Goal: Task Accomplishment & Management: Manage account settings

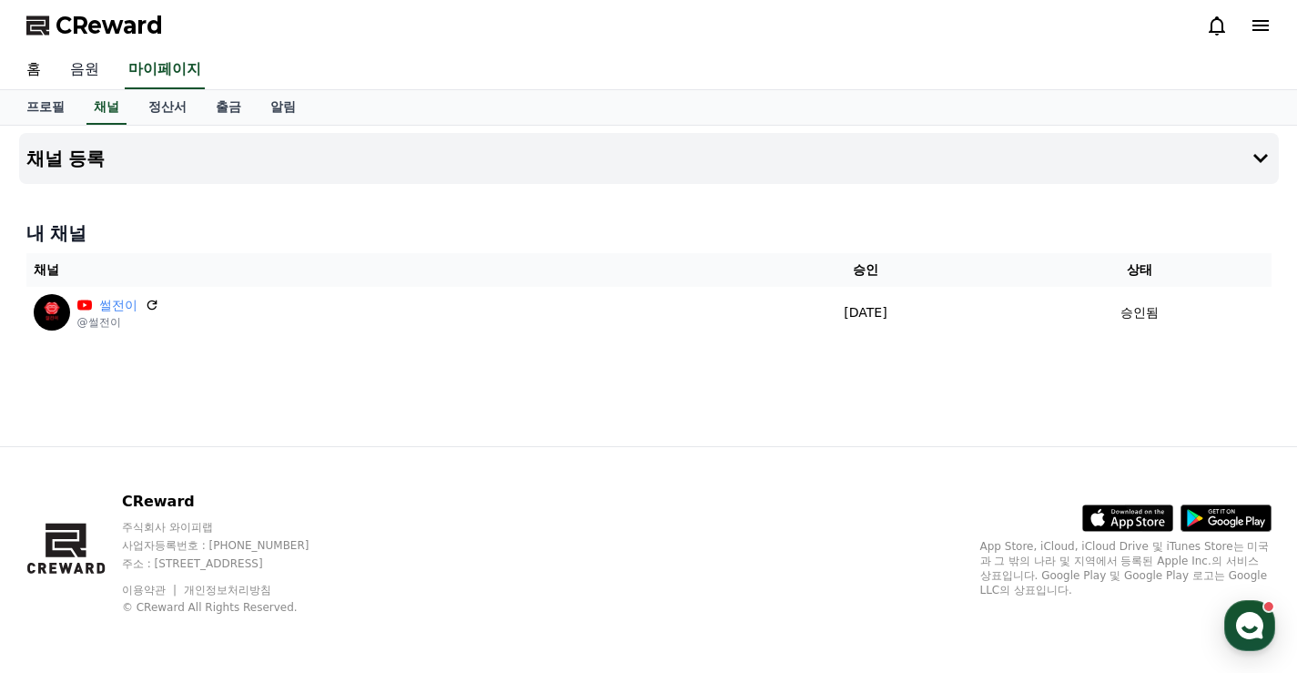
click at [94, 60] on link "음원" at bounding box center [85, 70] width 58 height 38
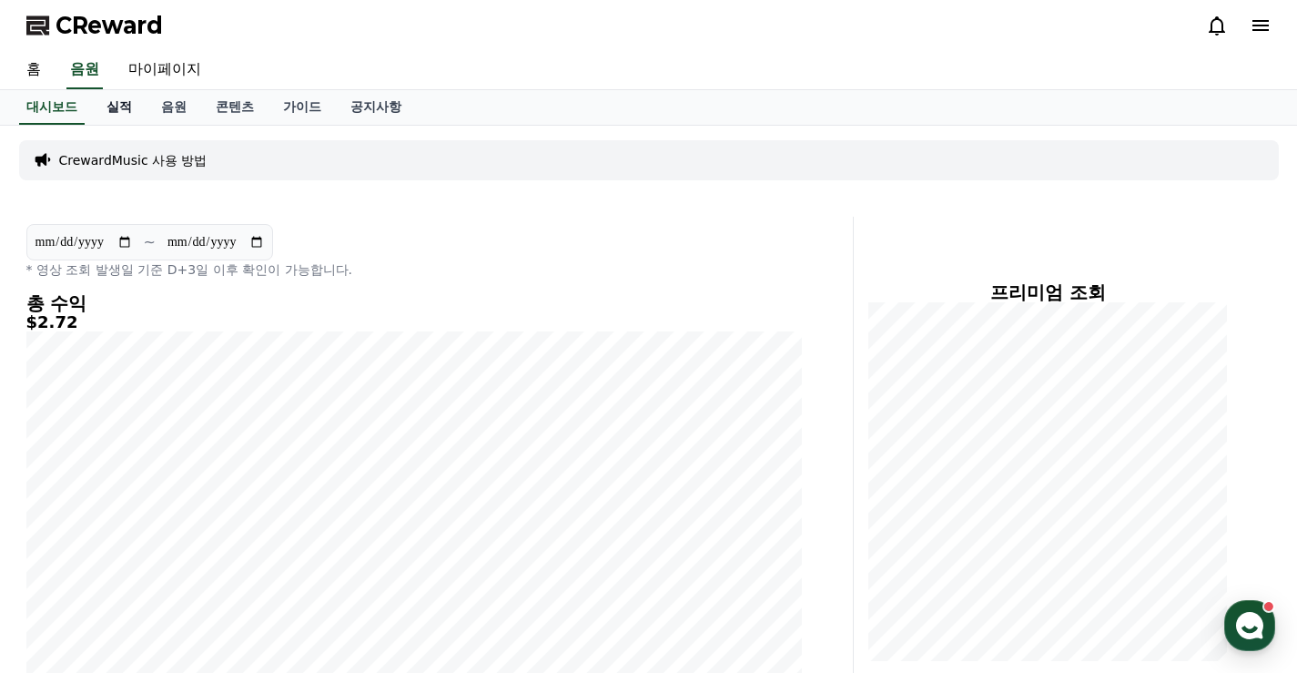
click at [117, 99] on link "실적" at bounding box center [119, 107] width 55 height 35
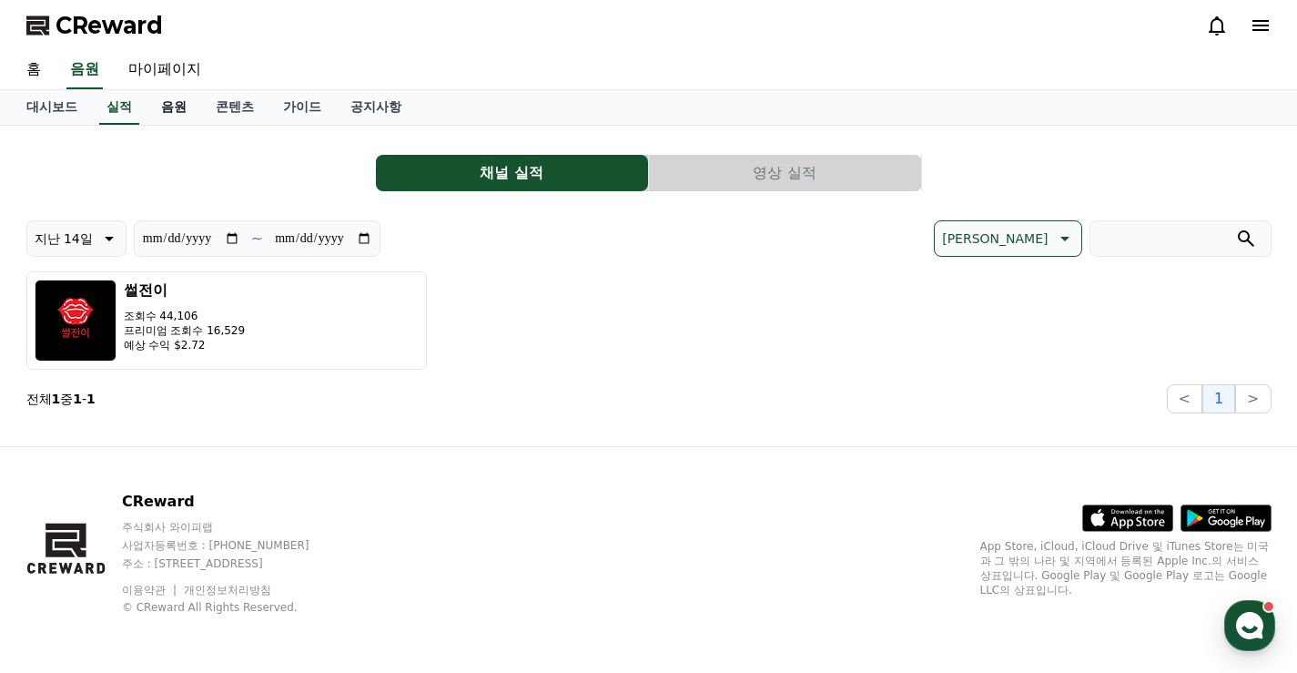
click at [168, 111] on link "음원" at bounding box center [174, 107] width 55 height 35
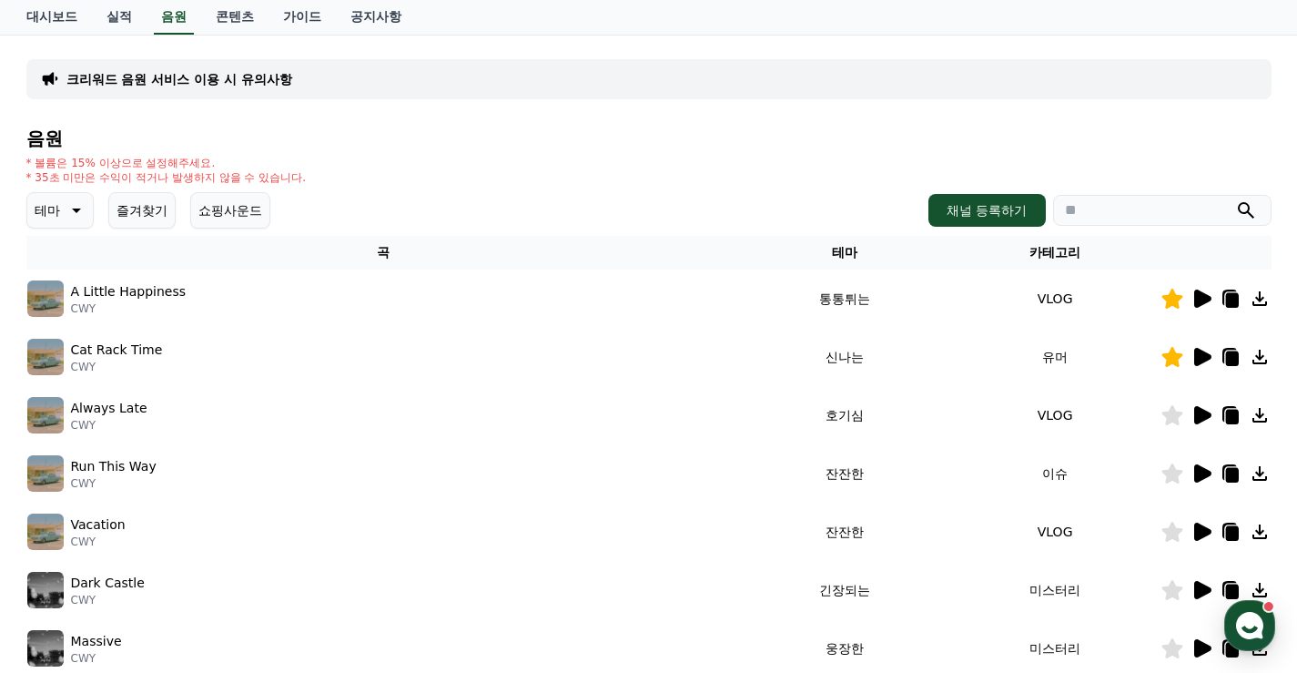
scroll to position [182, 0]
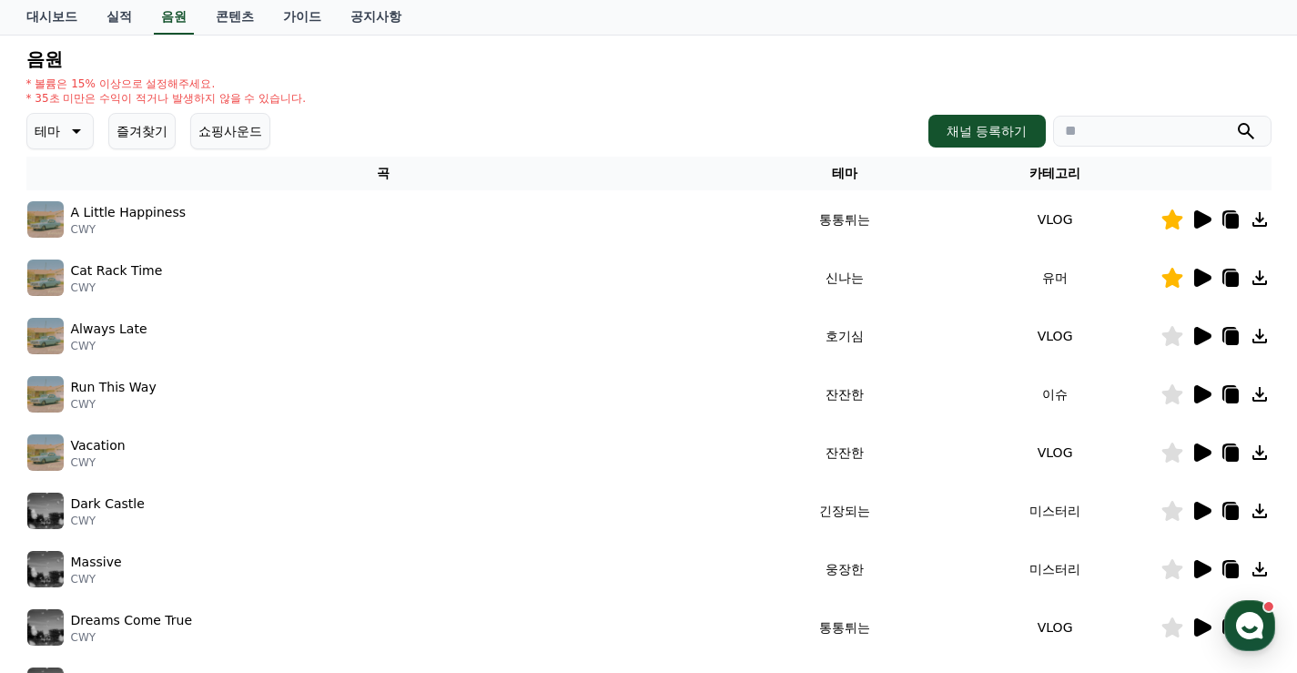
click at [228, 130] on button "쇼핑사운드" at bounding box center [230, 131] width 80 height 36
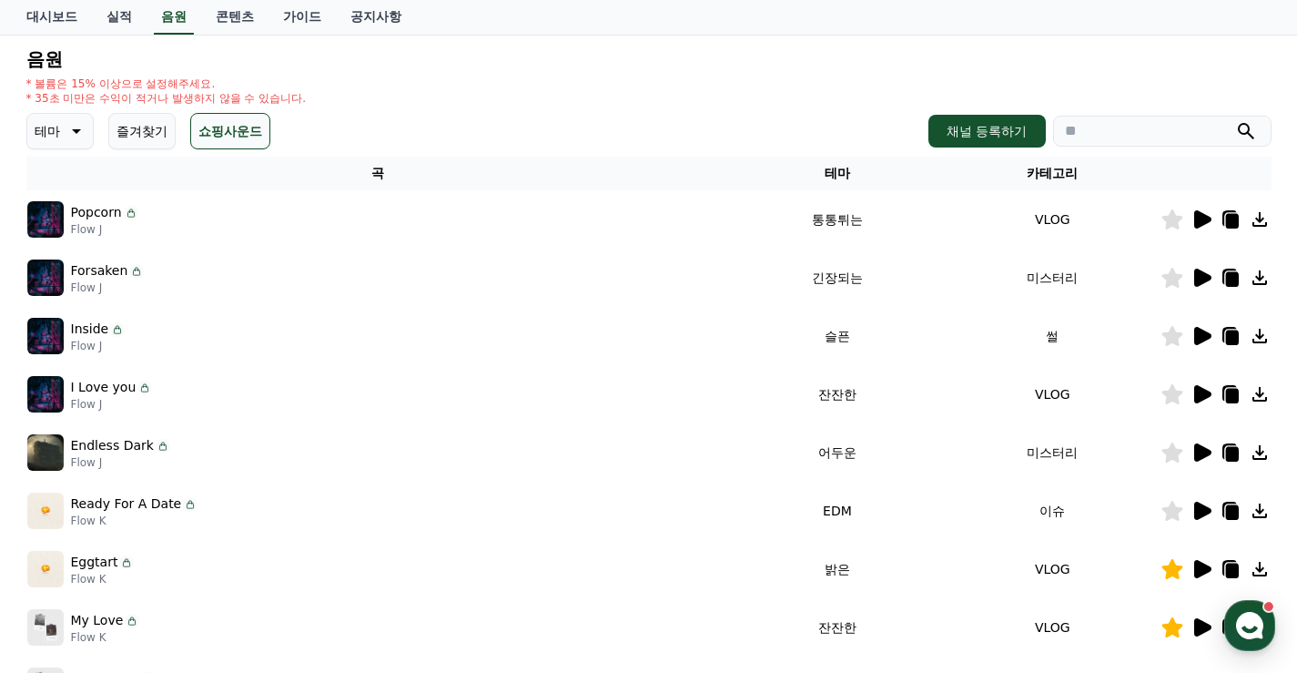
click at [146, 134] on button "즐겨찾기" at bounding box center [141, 131] width 67 height 36
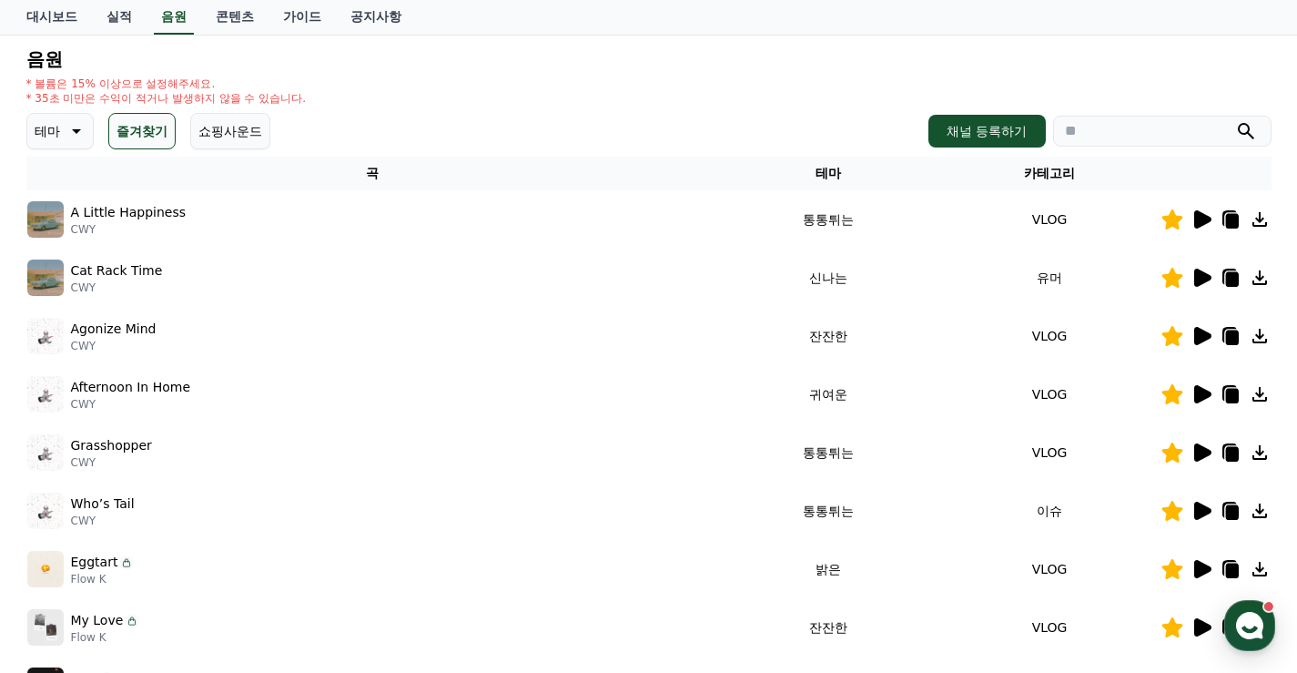
click at [1201, 342] on icon at bounding box center [1202, 336] width 17 height 18
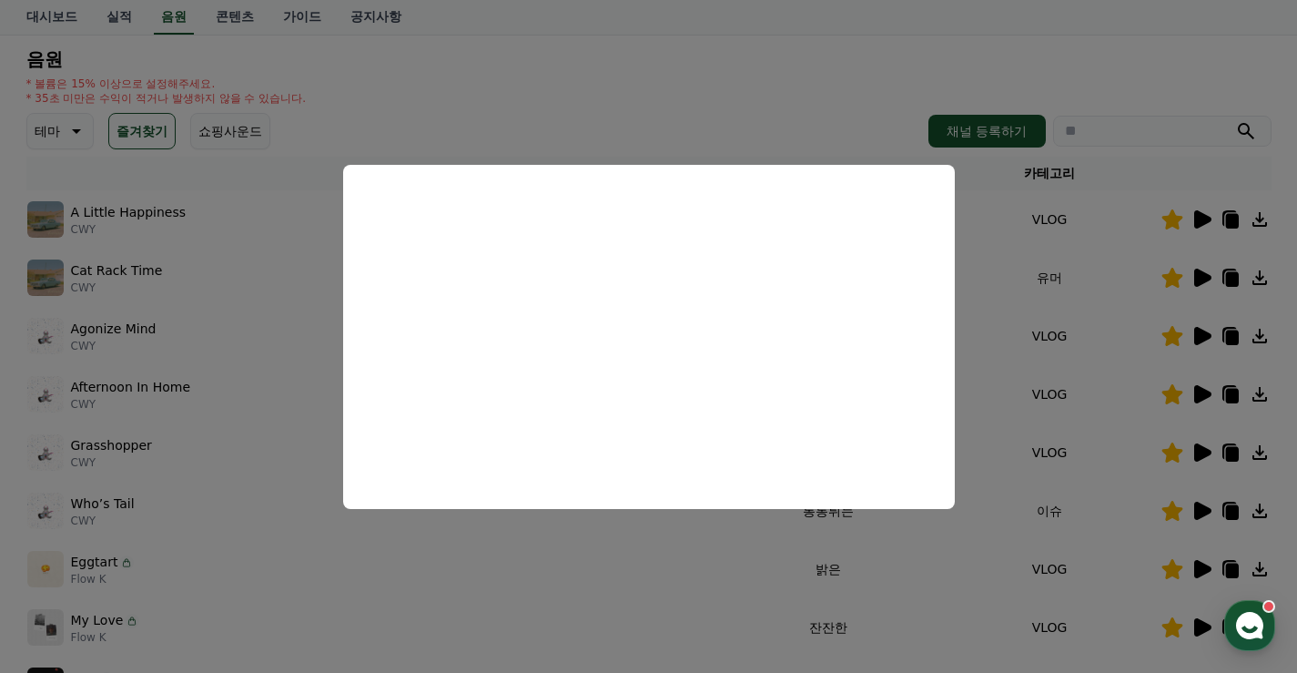
click at [1141, 76] on button "close modal" at bounding box center [648, 336] width 1297 height 673
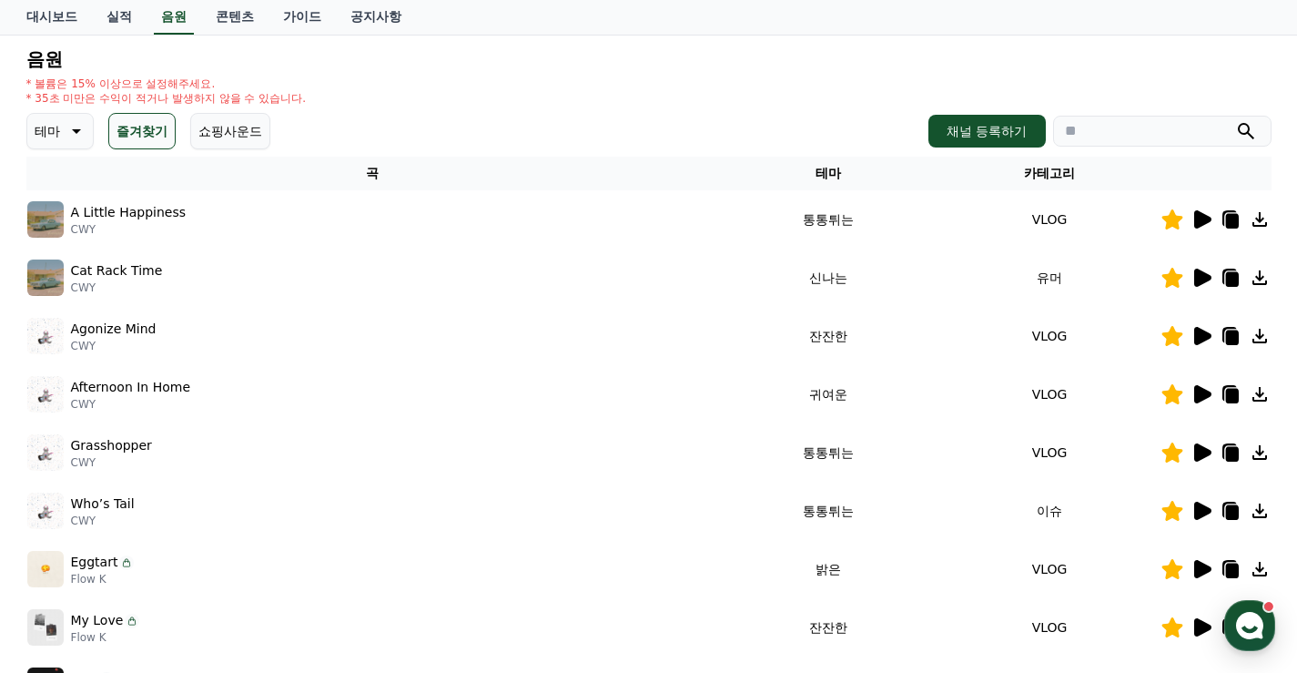
click at [1198, 281] on icon at bounding box center [1202, 278] width 17 height 18
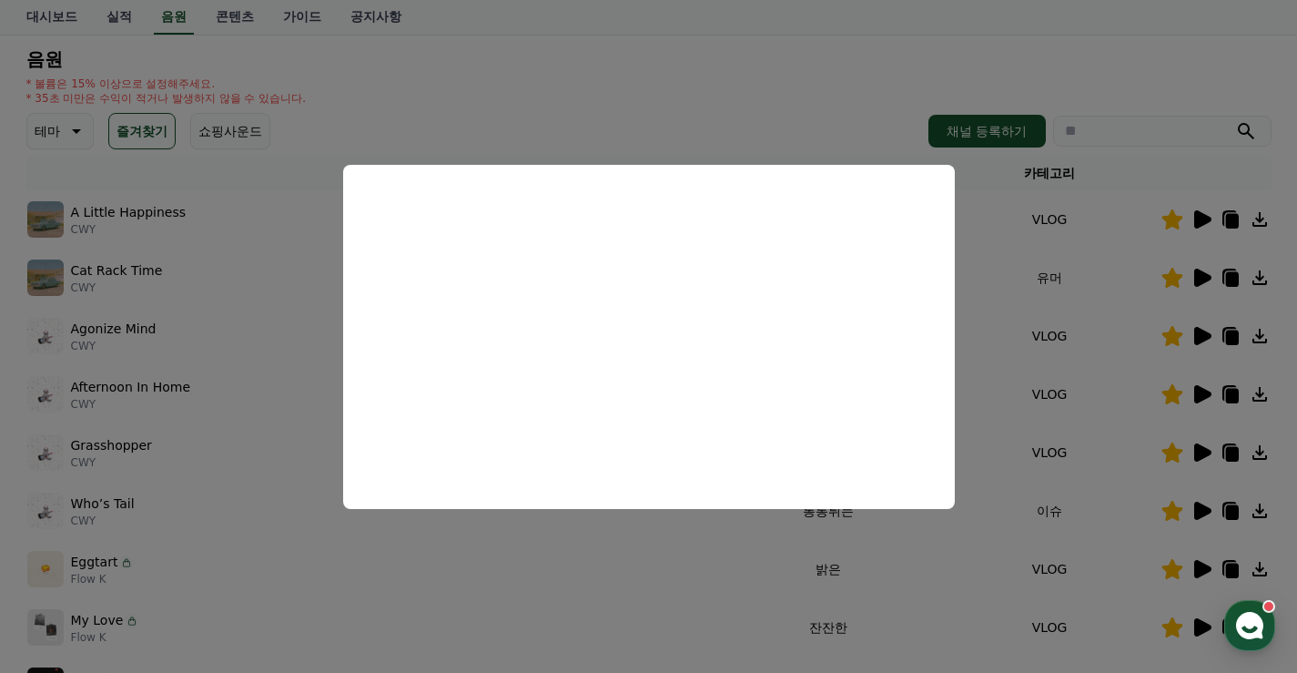
click at [567, 66] on button "close modal" at bounding box center [648, 336] width 1297 height 673
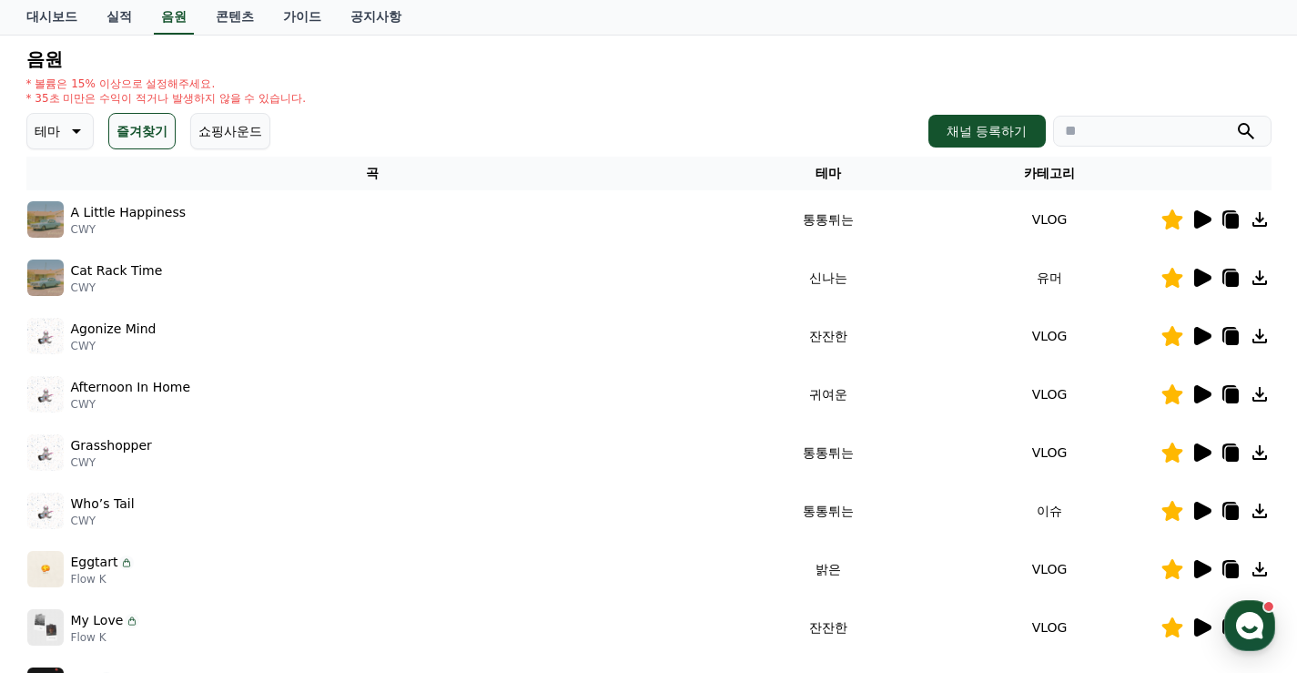
click at [1202, 333] on icon at bounding box center [1202, 336] width 17 height 18
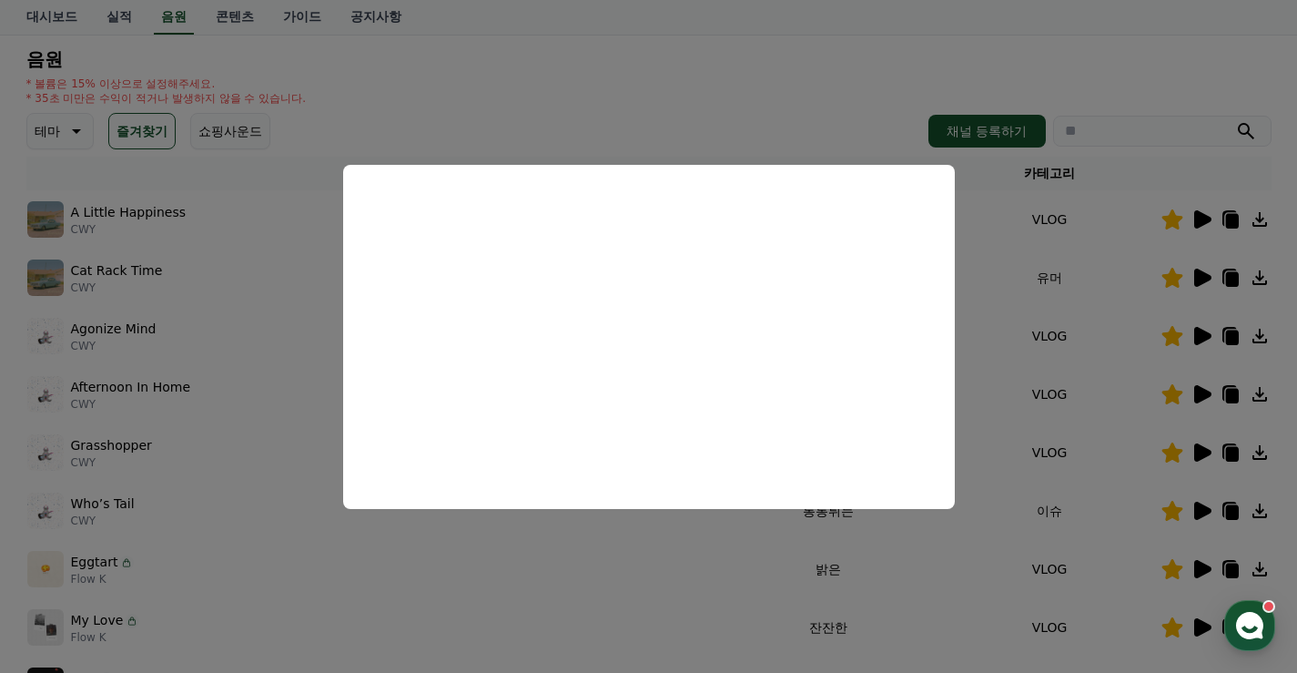
click at [649, 104] on button "close modal" at bounding box center [648, 336] width 1297 height 673
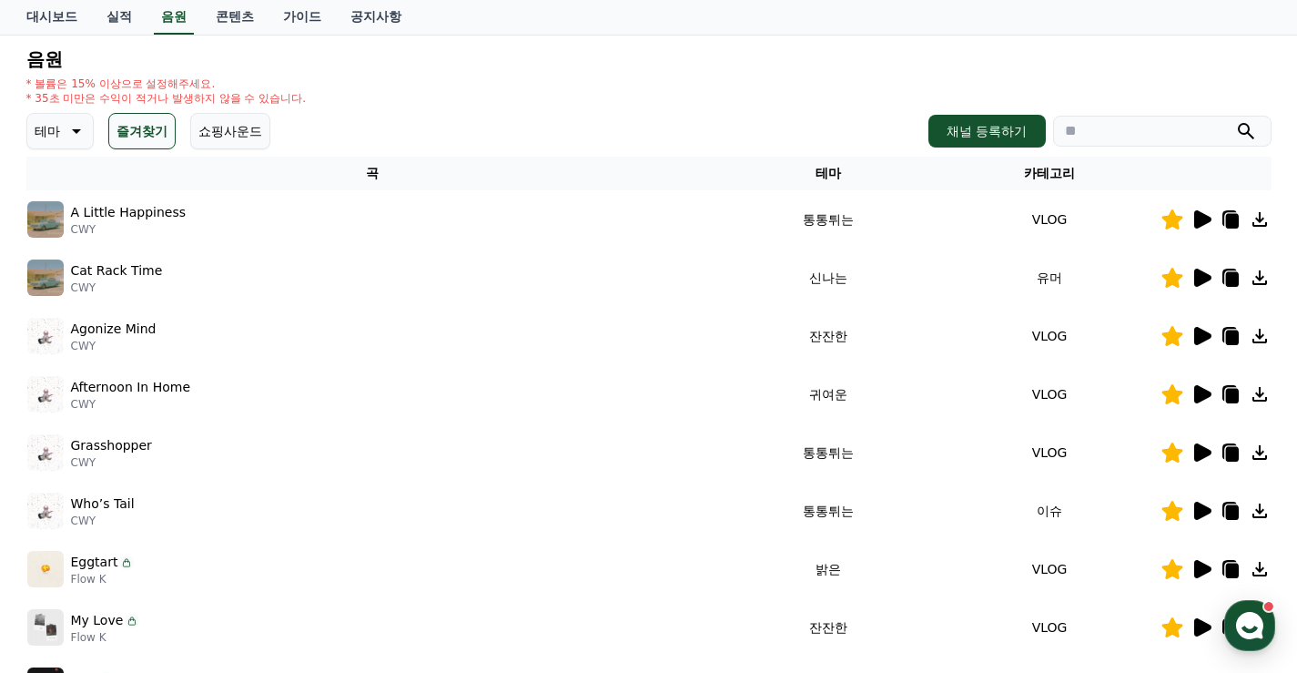
click at [1202, 219] on icon at bounding box center [1202, 219] width 17 height 18
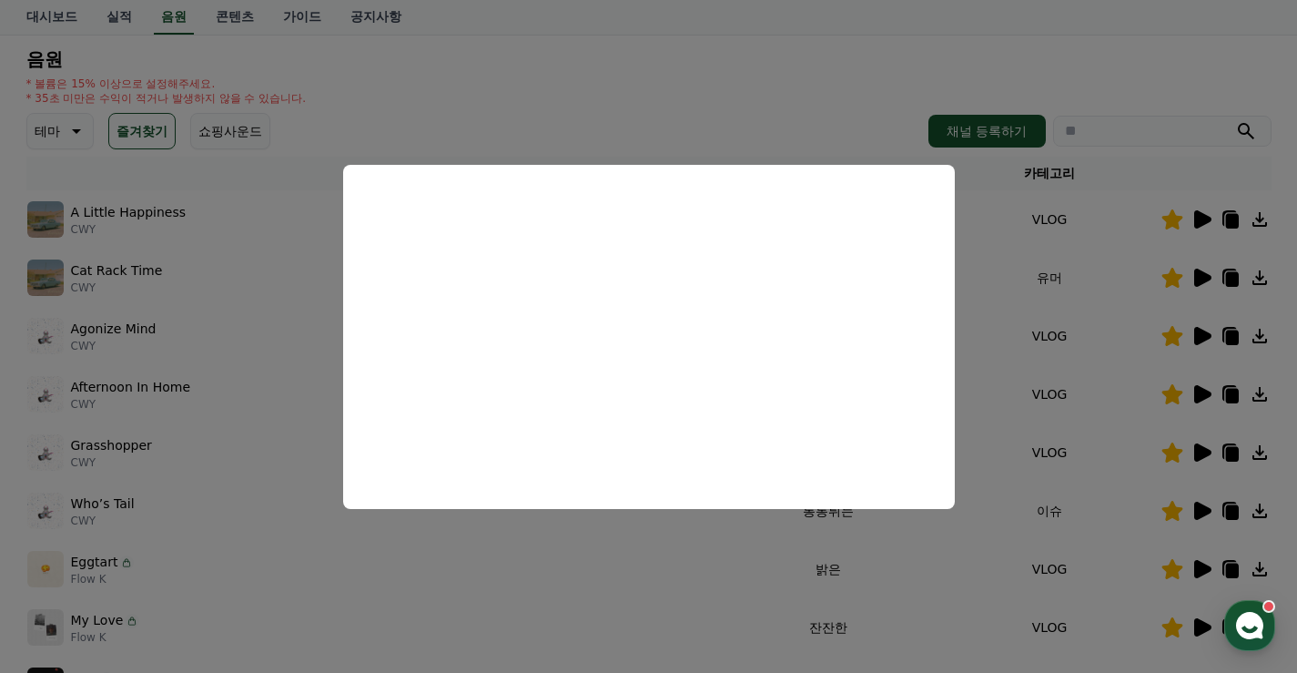
click at [815, 100] on button "close modal" at bounding box center [648, 336] width 1297 height 673
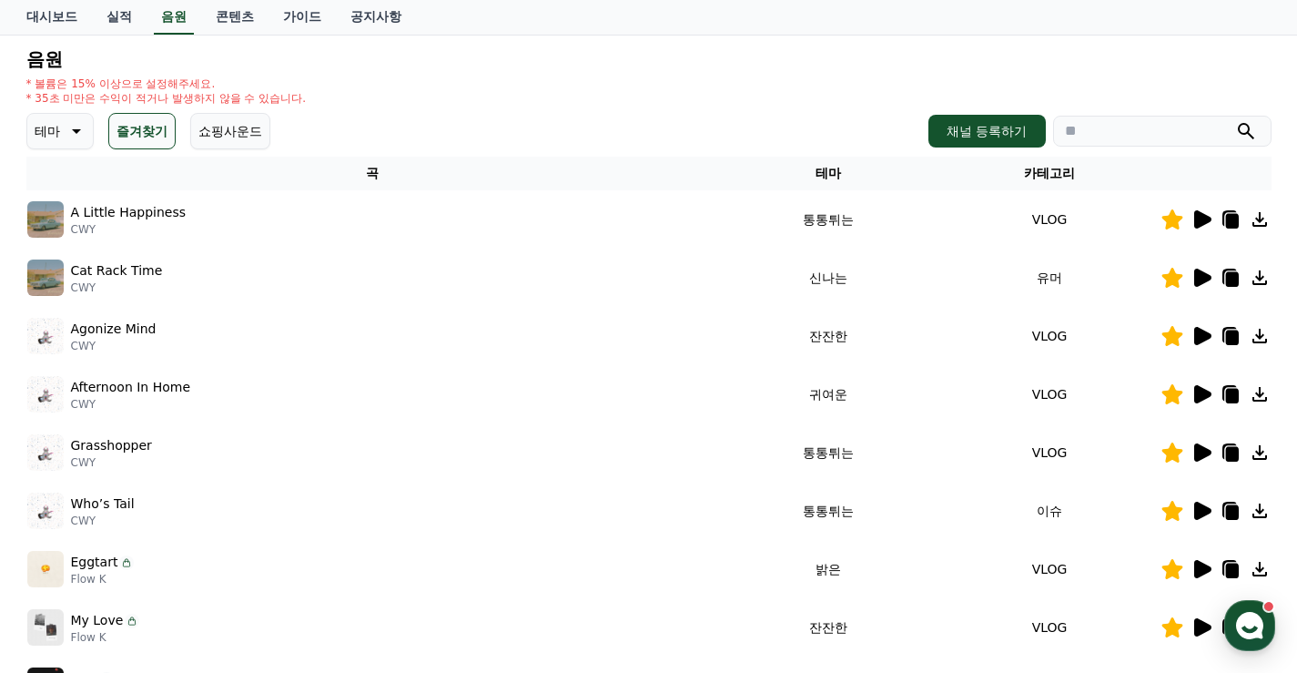
click at [1230, 218] on icon at bounding box center [1231, 221] width 13 height 15
